Goal: Task Accomplishment & Management: Manage account settings

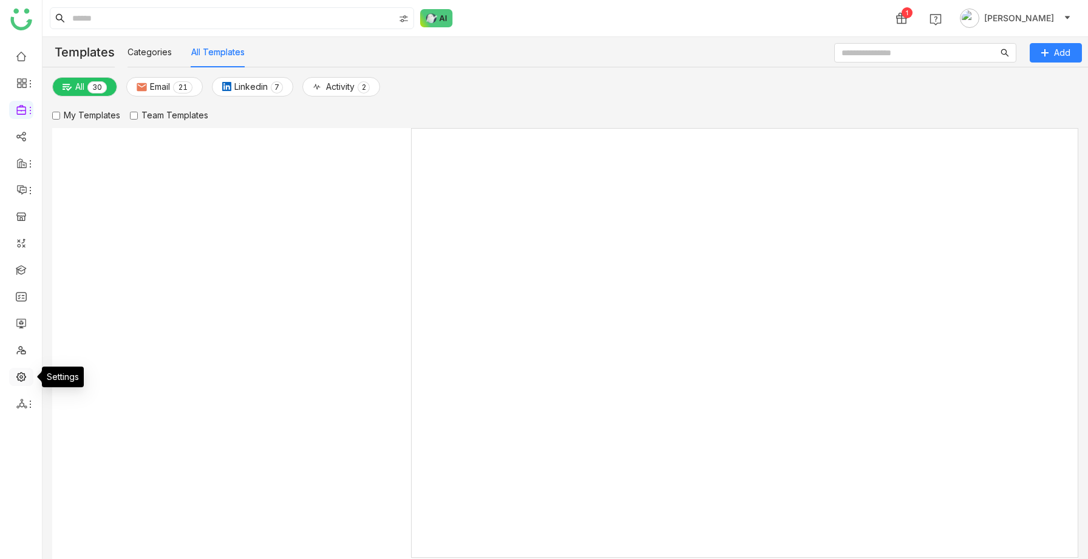
click at [20, 374] on link at bounding box center [21, 376] width 11 height 10
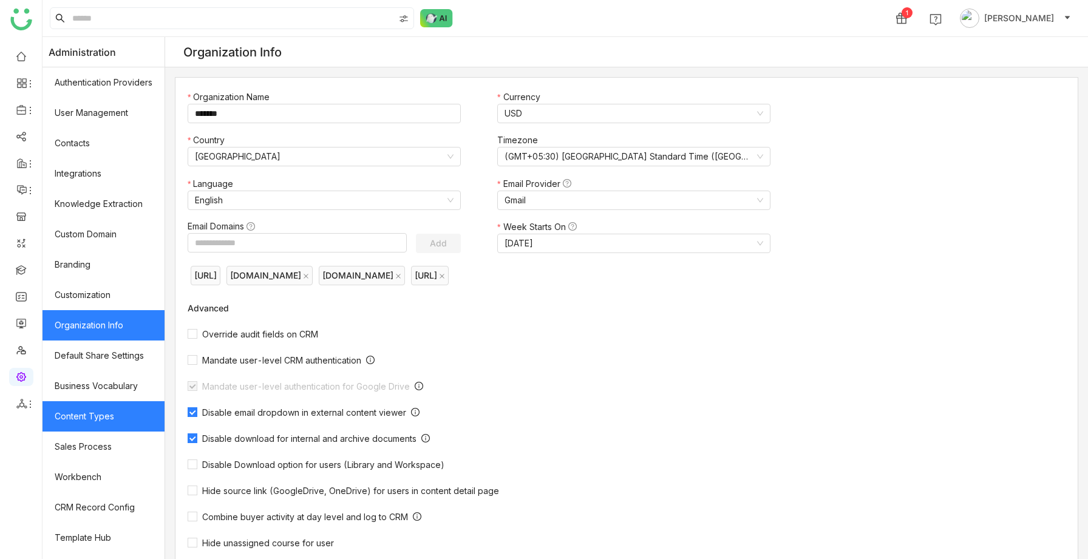
scroll to position [85, 0]
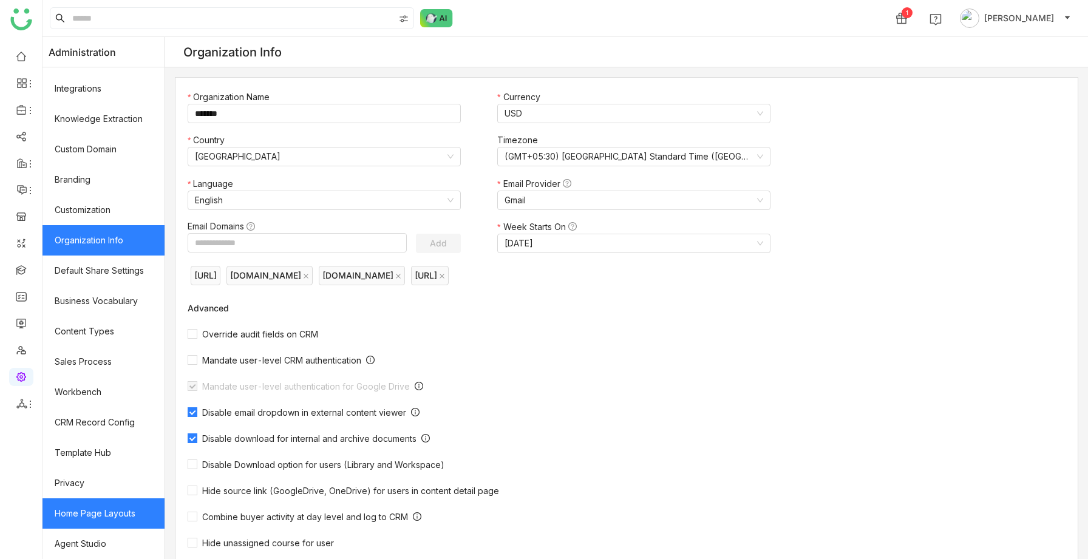
click at [95, 515] on link "Home Page Layouts" at bounding box center [103, 513] width 122 height 30
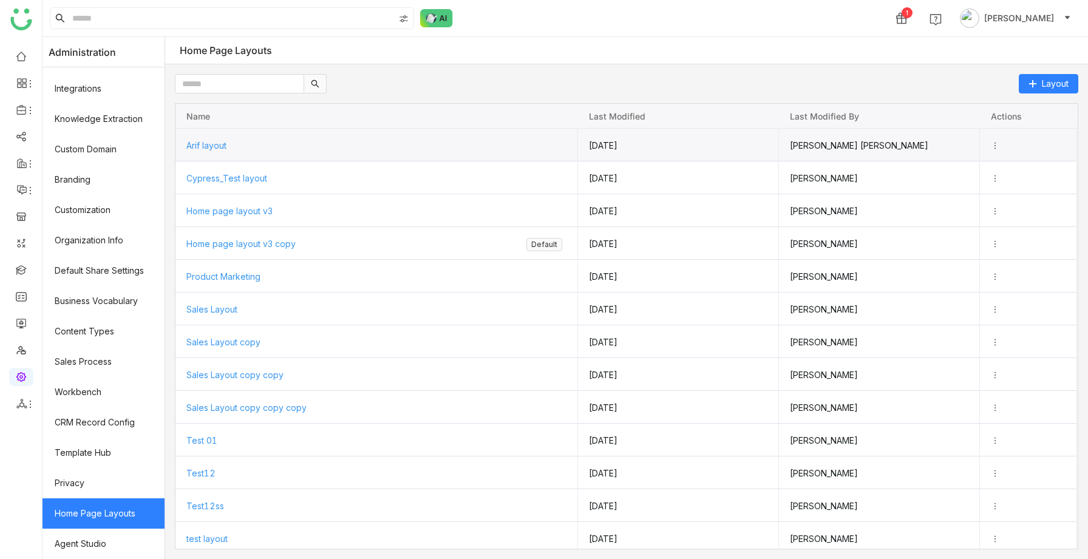
click at [220, 142] on span "Arif layout" at bounding box center [206, 145] width 40 height 10
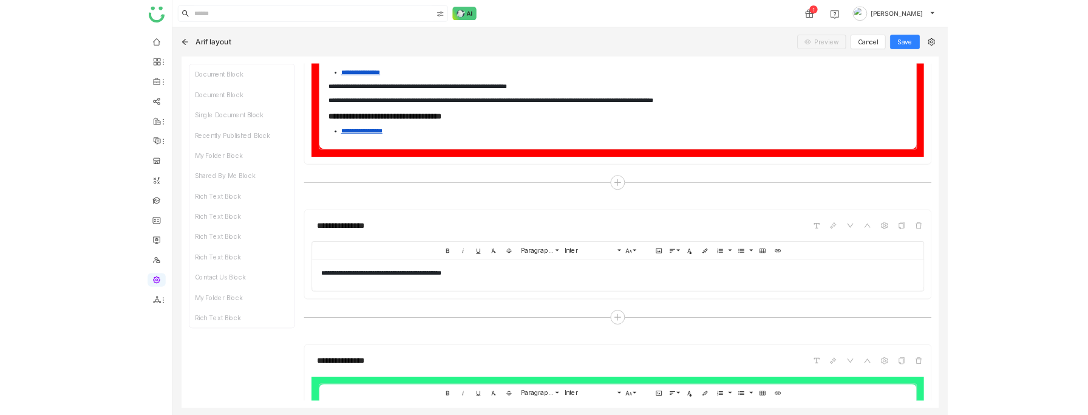
scroll to position [1743, 0]
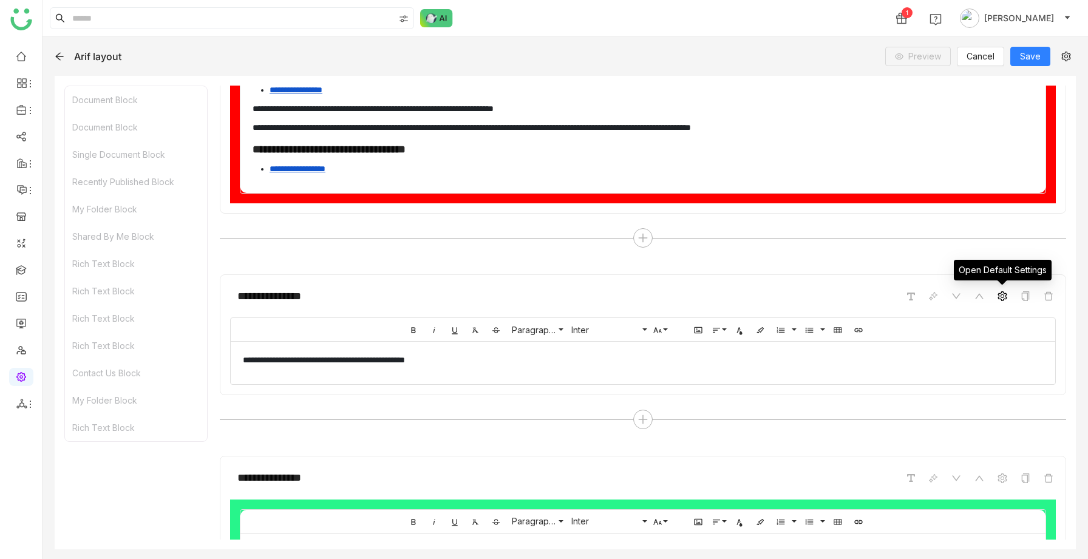
click at [1002, 297] on icon at bounding box center [1002, 296] width 10 height 10
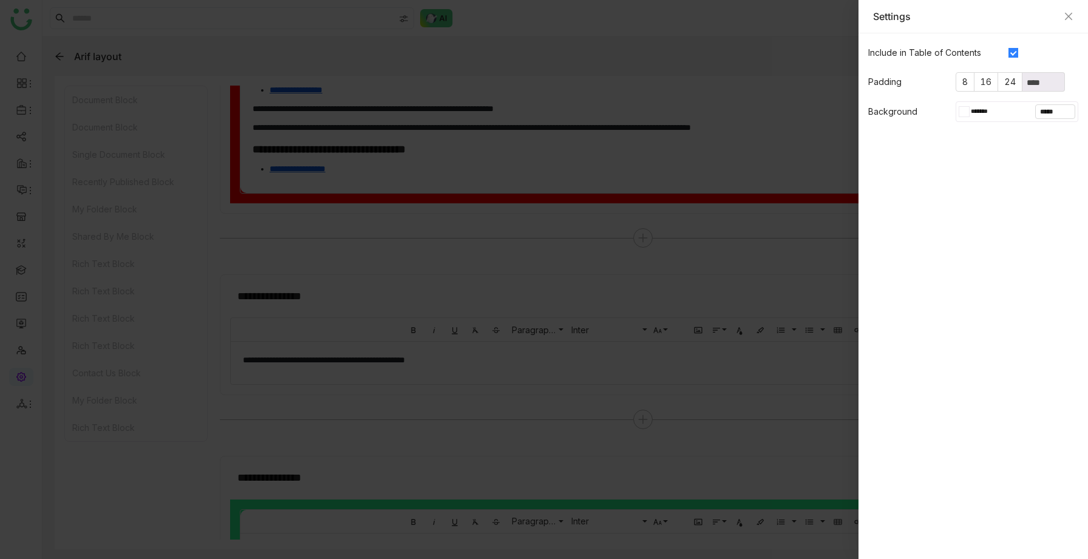
click at [960, 112] on div at bounding box center [961, 111] width 5 height 11
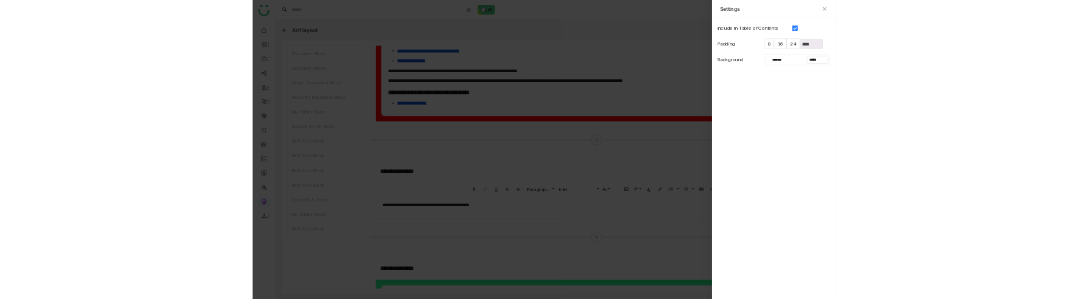
scroll to position [1767, 0]
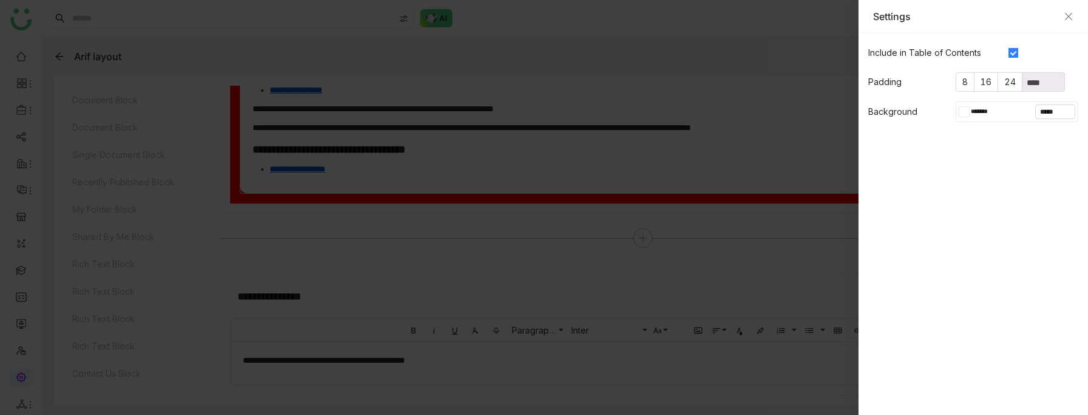
click at [966, 115] on div at bounding box center [966, 112] width 5 height 10
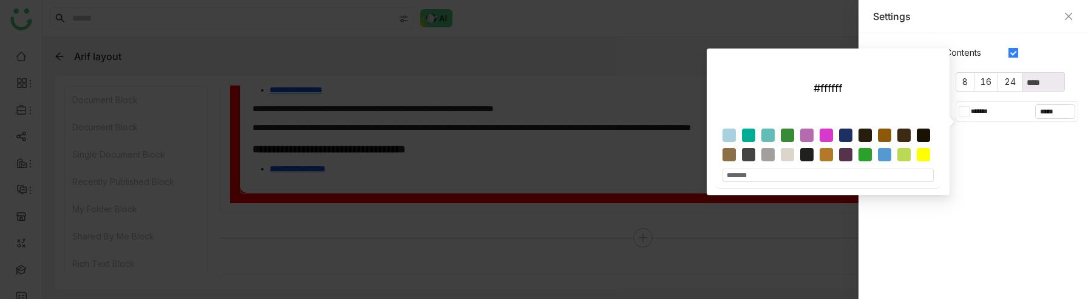
click at [983, 197] on gtmb-native-editor-settings "Include in Table of Contents Padding 8 16 24 **** Background ******* *****" at bounding box center [972, 166] width 229 height 266
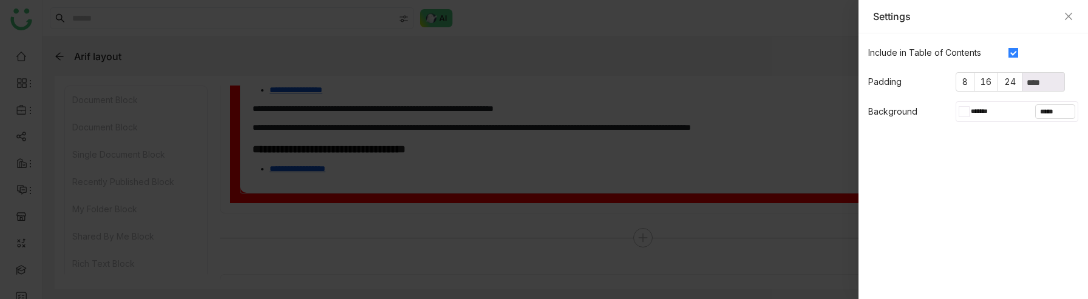
click at [967, 111] on div at bounding box center [966, 112] width 5 height 10
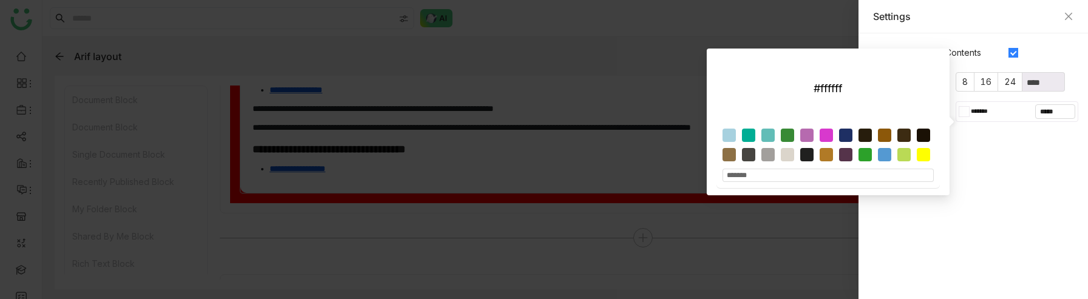
click at [902, 271] on gtmb-native-editor-settings "Include in Table of Contents Padding 8 16 24 **** Background ******* *****" at bounding box center [972, 166] width 229 height 266
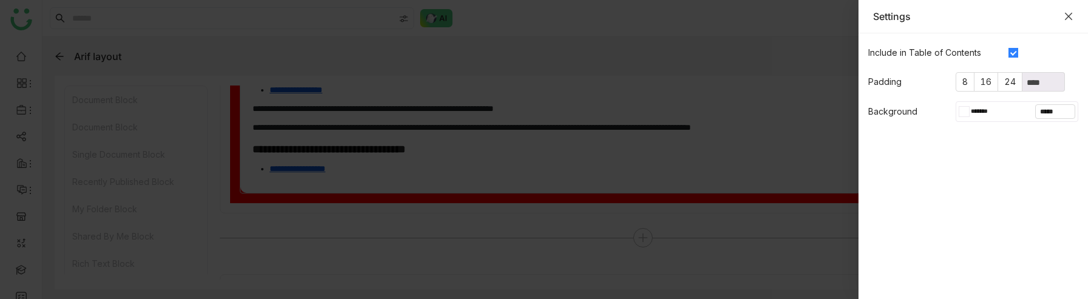
click at [1068, 13] on icon "Close" at bounding box center [1069, 17] width 10 height 10
